Goal: Task Accomplishment & Management: Use online tool/utility

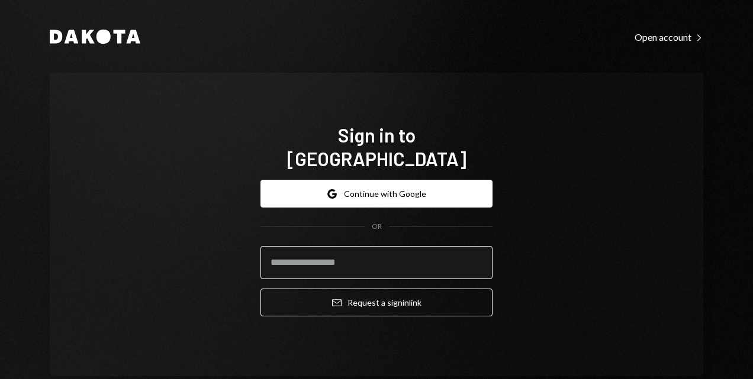
click at [330, 256] on input "email" at bounding box center [376, 262] width 232 height 33
type input "**********"
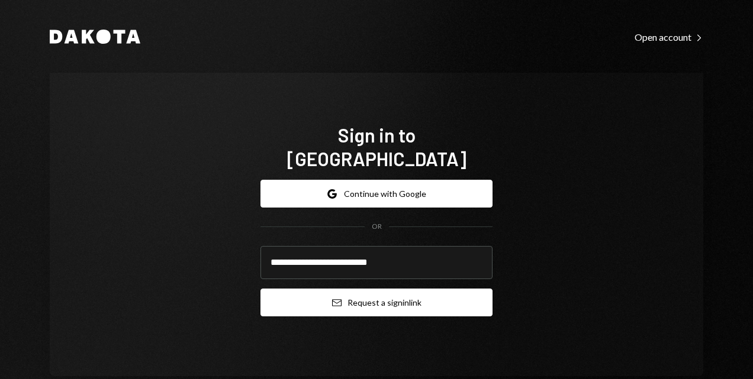
click at [341, 294] on button "Email Request a sign in link" at bounding box center [376, 303] width 232 height 28
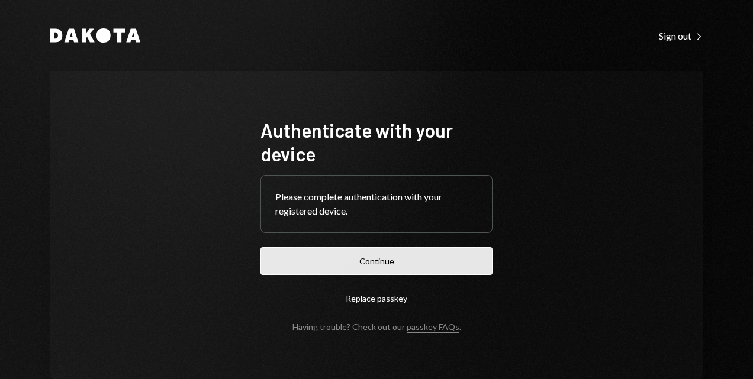
click at [317, 259] on button "Continue" at bounding box center [376, 261] width 232 height 28
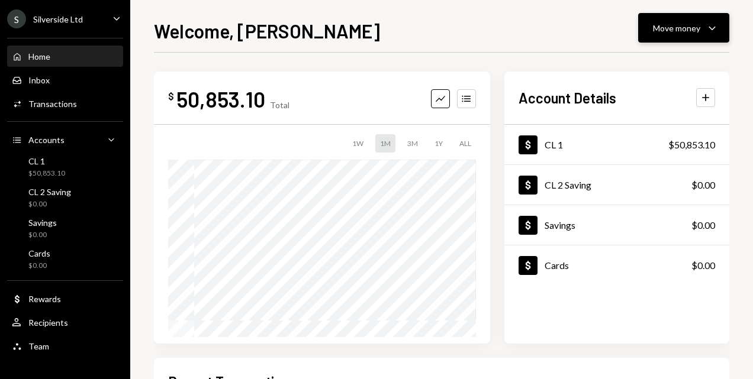
click at [719, 30] on button "Move money Caret Down" at bounding box center [683, 28] width 91 height 30
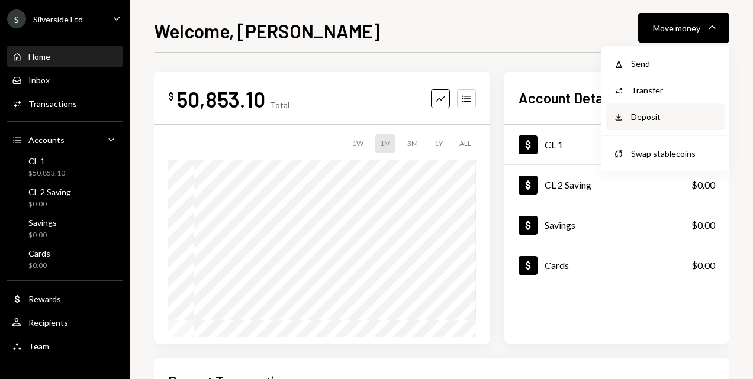
click at [661, 123] on div "Deposit" at bounding box center [674, 117] width 86 height 12
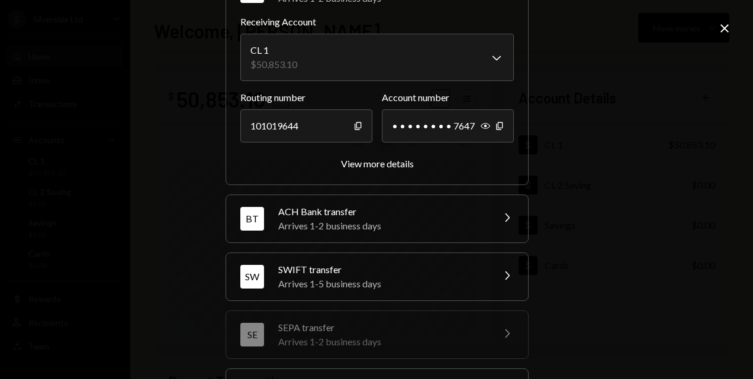
scroll to position [178, 0]
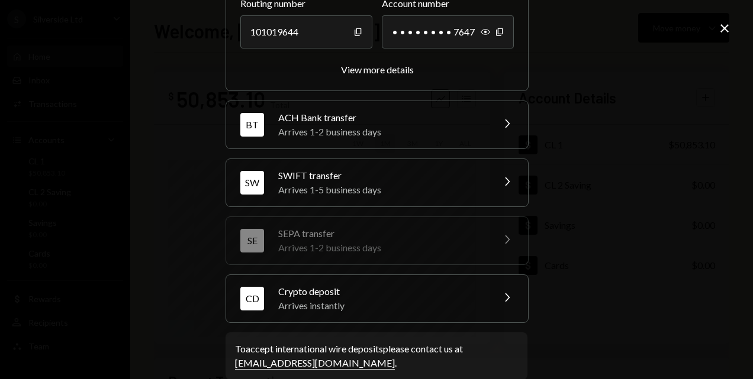
click at [344, 299] on div "Arrives instantly" at bounding box center [381, 306] width 207 height 14
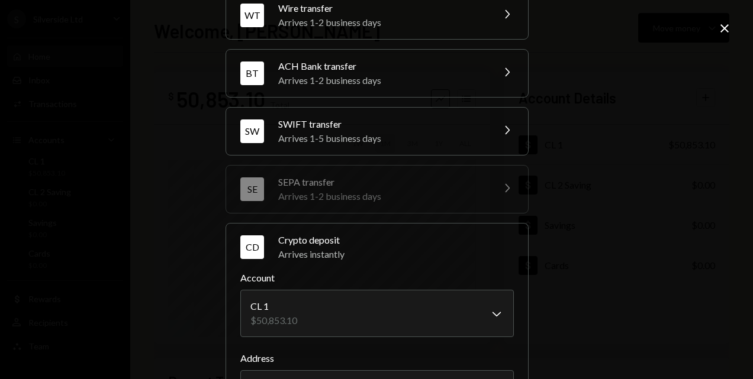
scroll to position [237, 0]
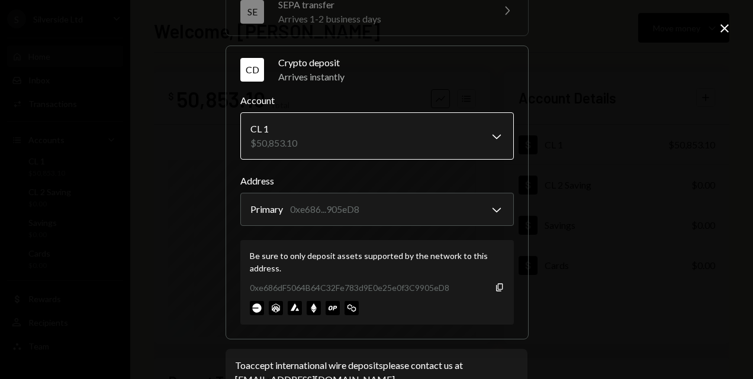
click at [495, 131] on body "S Silverside Ltd Caret Down Home Home Inbox Inbox Activities Transactions Accou…" at bounding box center [376, 189] width 753 height 379
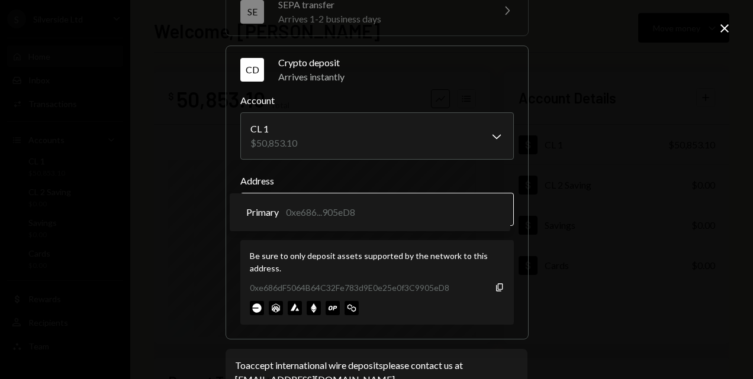
click at [494, 205] on body "S Silverside Ltd Caret Down Home Home Inbox Inbox Activities Transactions Accou…" at bounding box center [376, 189] width 753 height 379
click at [498, 286] on icon "button" at bounding box center [499, 287] width 7 height 8
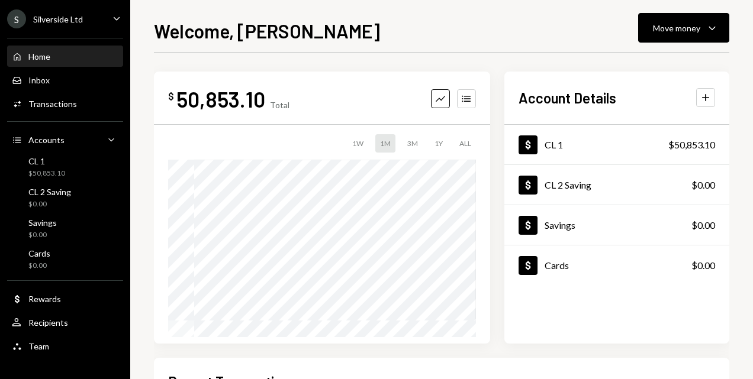
click at [41, 56] on div "Home" at bounding box center [39, 56] width 22 height 10
click at [51, 163] on div "CL 1" at bounding box center [46, 161] width 37 height 10
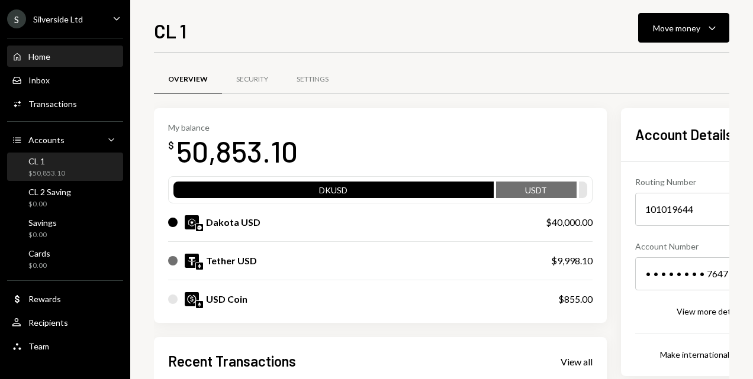
click at [46, 55] on div "Home" at bounding box center [39, 56] width 22 height 10
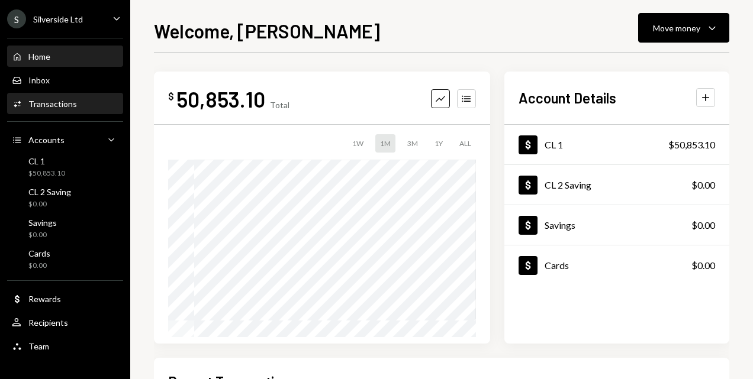
click at [43, 102] on div "Transactions" at bounding box center [52, 104] width 49 height 10
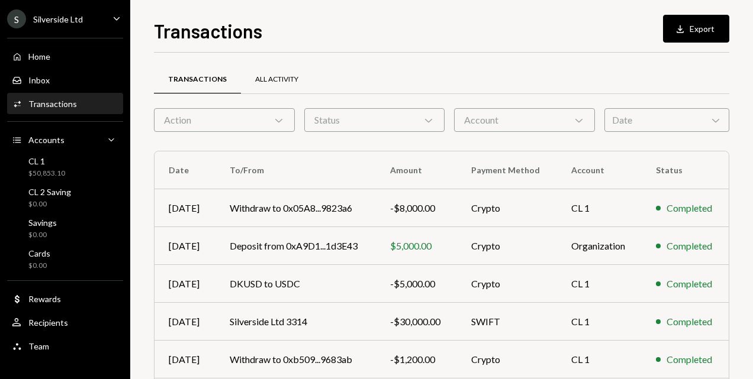
click at [281, 80] on div "All Activity" at bounding box center [276, 80] width 43 height 10
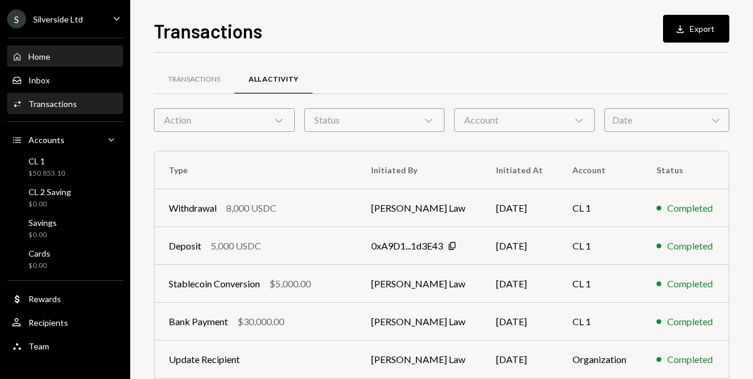
click at [46, 54] on div "Home" at bounding box center [39, 56] width 22 height 10
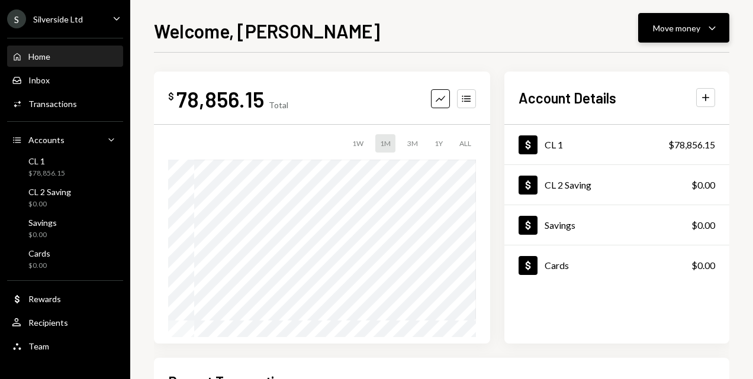
click at [672, 26] on div "Move money" at bounding box center [676, 28] width 47 height 12
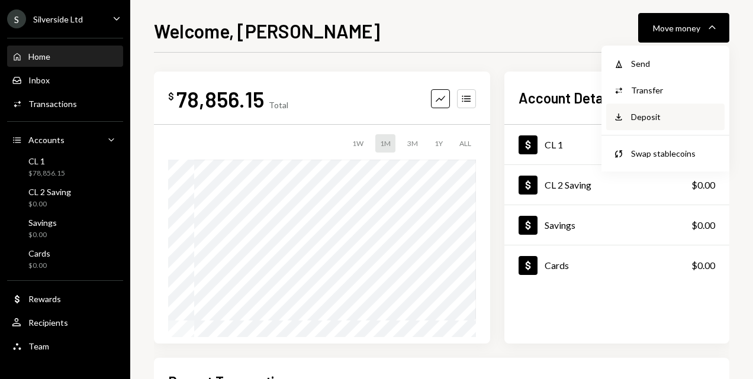
click at [639, 117] on div "Deposit" at bounding box center [674, 117] width 86 height 12
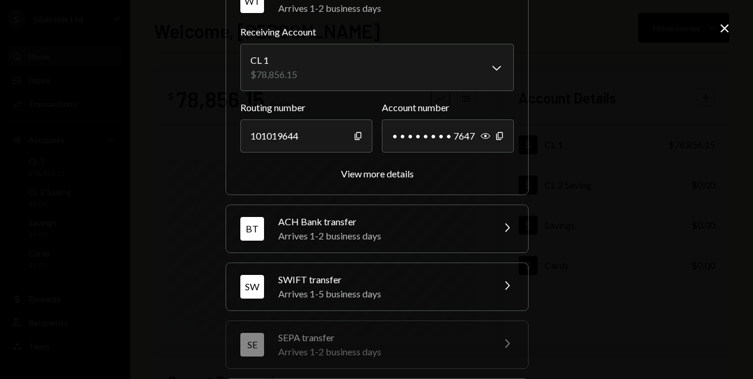
scroll to position [194, 0]
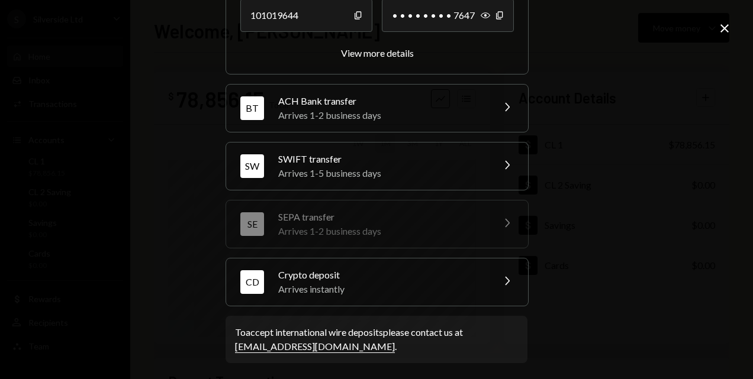
click at [292, 268] on div "Crypto deposit" at bounding box center [381, 275] width 207 height 14
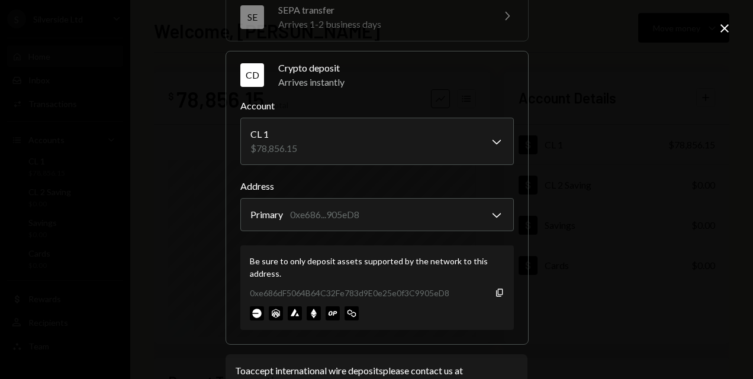
scroll to position [270, 0]
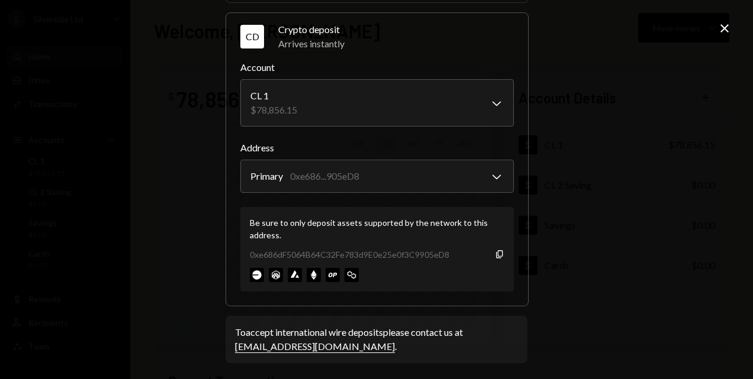
click at [726, 28] on icon "Close" at bounding box center [724, 28] width 14 height 14
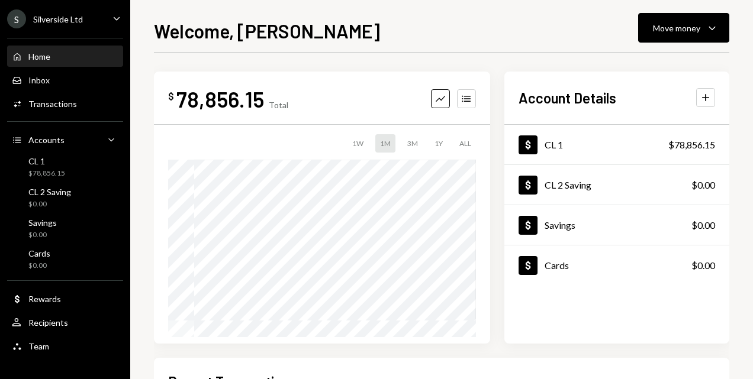
click at [40, 59] on div "Home" at bounding box center [39, 56] width 22 height 10
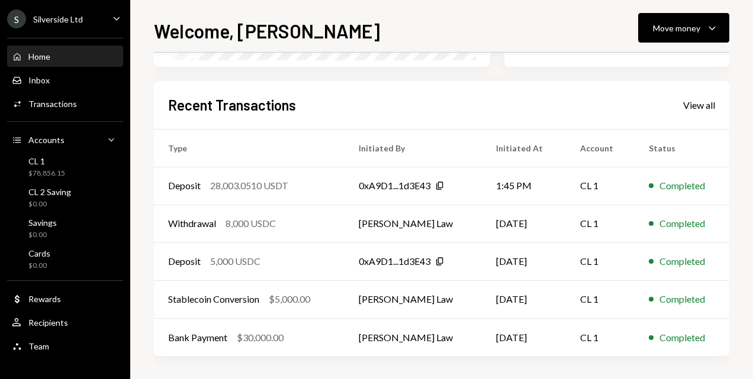
scroll to position [0, 0]
